Goal: Entertainment & Leisure: Consume media (video, audio)

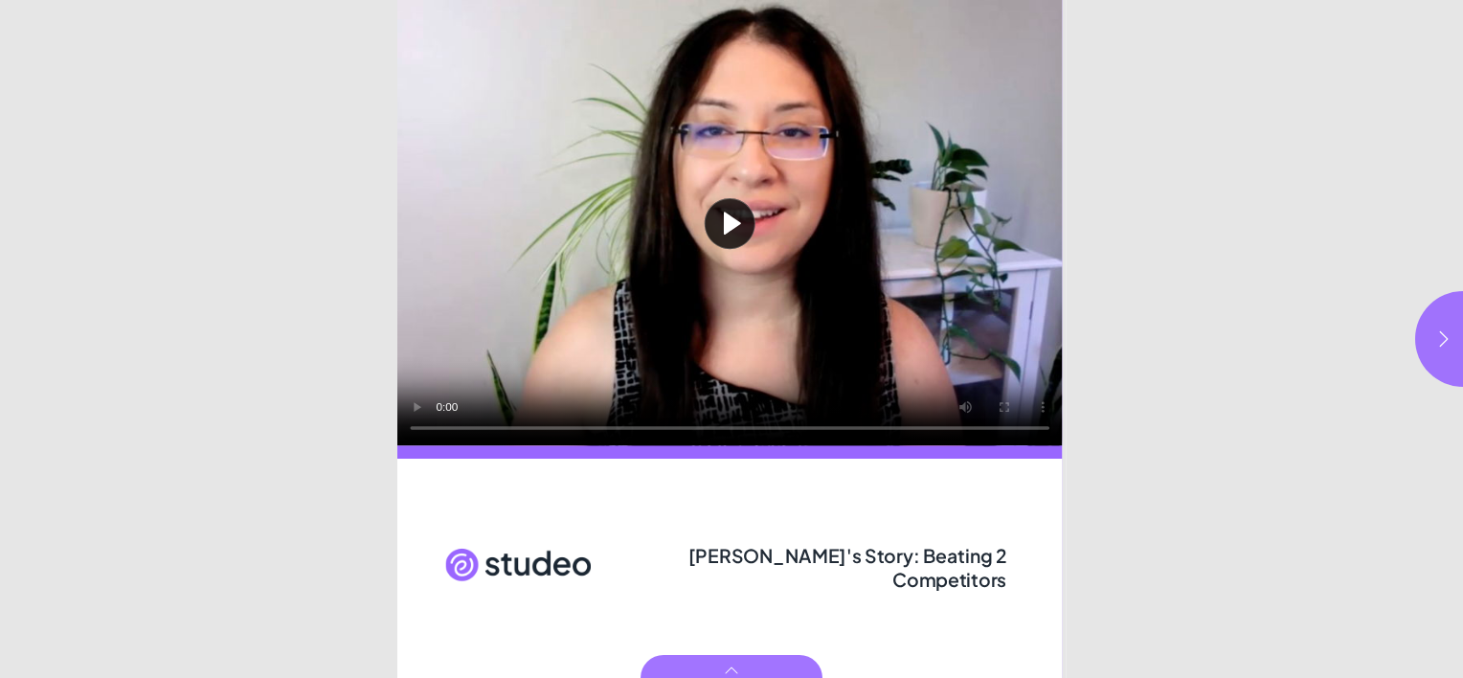
click at [733, 227] on button "Play video" at bounding box center [730, 223] width 666 height 446
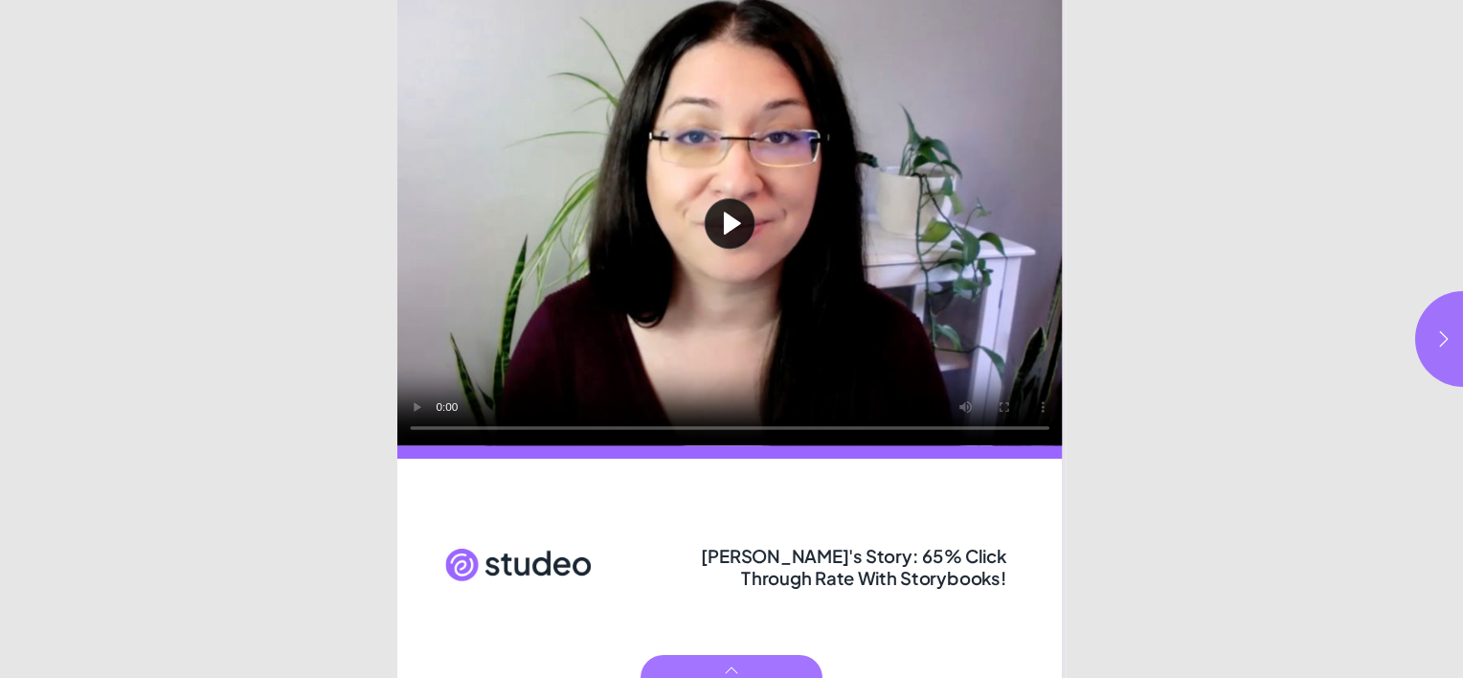
click at [721, 215] on button "Play video" at bounding box center [730, 223] width 666 height 446
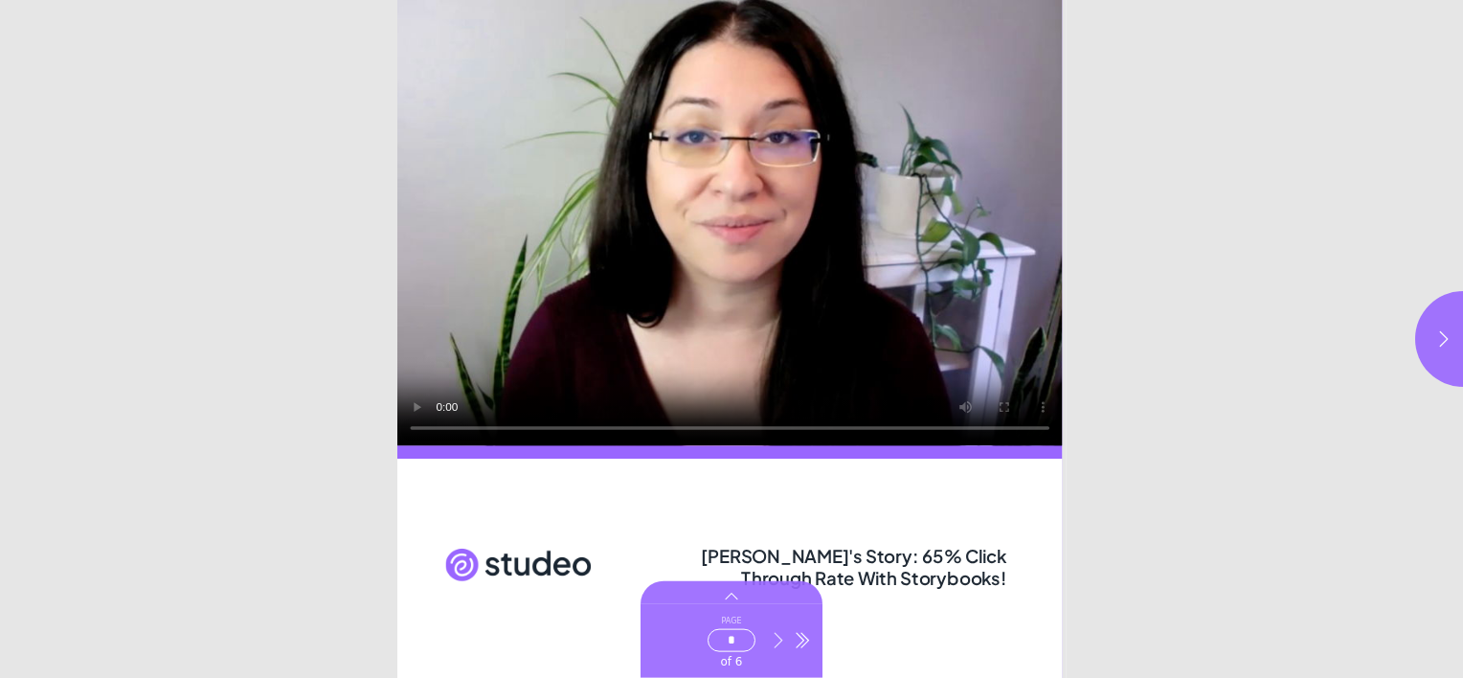
click at [771, 637] on icon "Go to next page" at bounding box center [778, 640] width 19 height 19
type input "***"
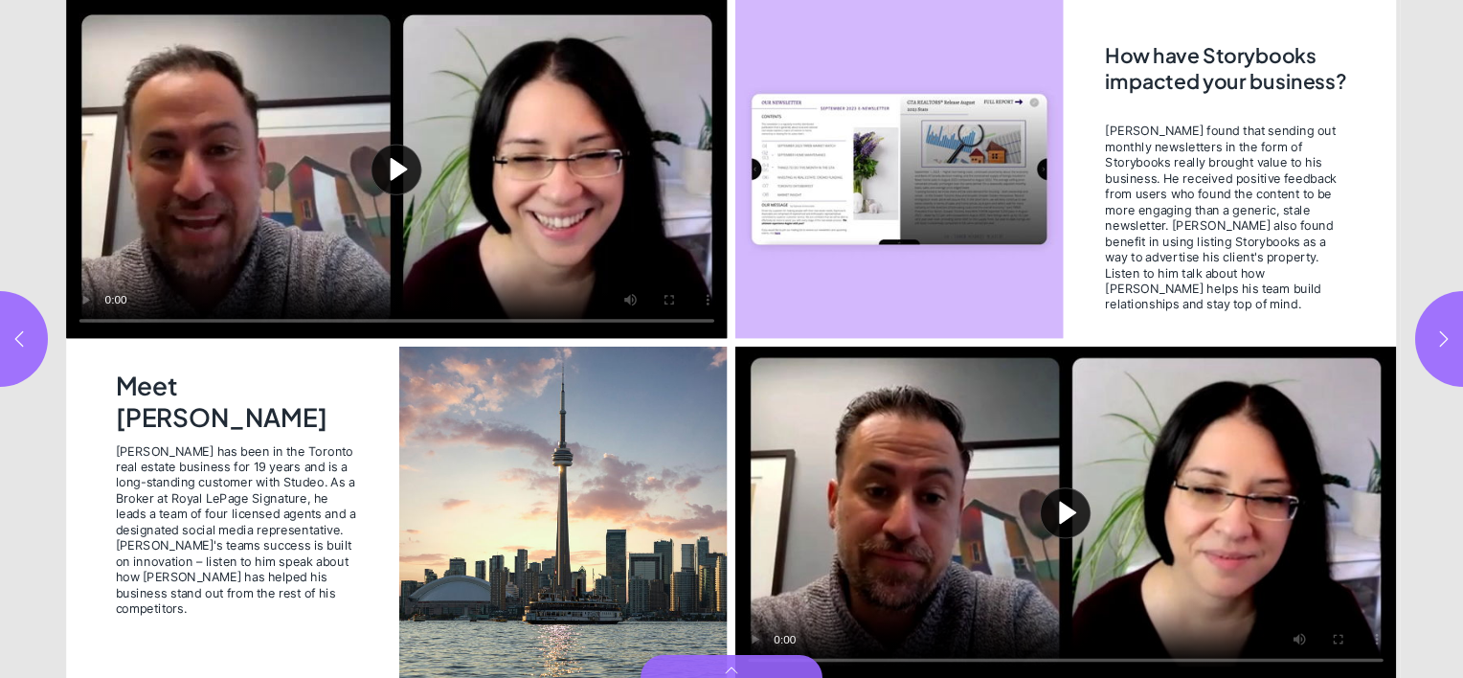
click at [401, 174] on button "Play video" at bounding box center [396, 169] width 661 height 339
click at [401, 174] on video "Video" at bounding box center [396, 169] width 661 height 339
click at [317, 184] on video "Video" at bounding box center [396, 169] width 661 height 339
click at [1063, 510] on button "Play video" at bounding box center [1065, 512] width 661 height 331
